Goal: Register for event/course

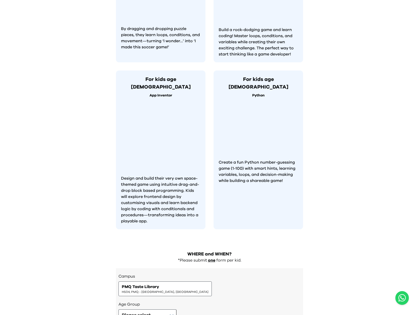
scroll to position [404, 0]
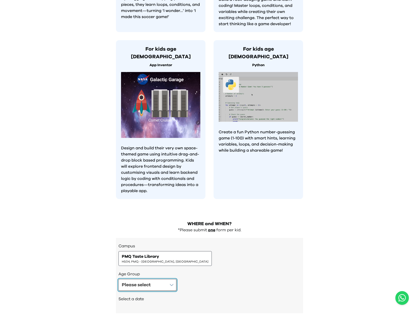
click at [145, 281] on div "Please select" at bounding box center [136, 284] width 29 height 7
click at [142, 315] on div "Age 6-7" at bounding box center [206, 321] width 169 height 7
click at [143, 308] on span "2025-08-24" at bounding box center [137, 310] width 12 height 5
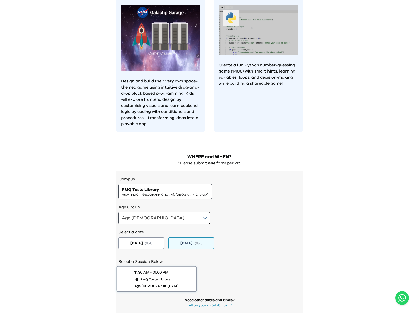
click at [174, 270] on div "11:30 AM - 01:00 PM PMQ Taste Library Age 6-7" at bounding box center [157, 279] width 44 height 18
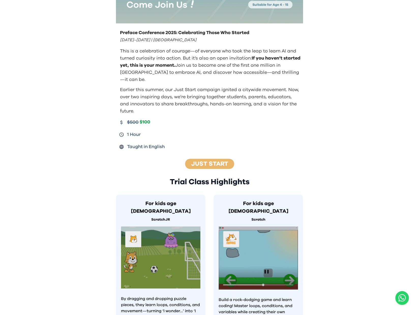
scroll to position [97, 0]
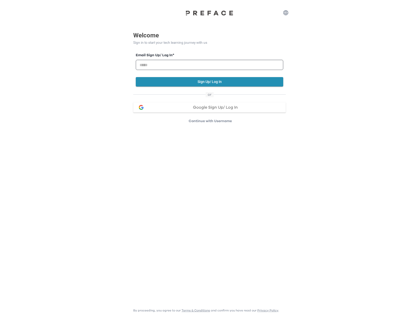
click at [201, 11] on img at bounding box center [209, 12] width 51 height 5
